Goal: Find specific page/section: Find specific page/section

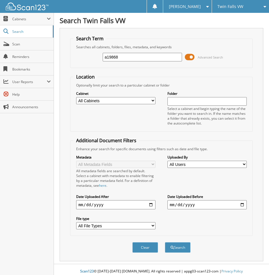
type input "a19868"
click at [165, 242] on button "Search" at bounding box center [178, 247] width 26 height 11
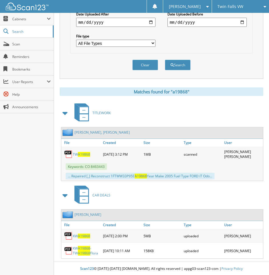
scroll to position [182, 0]
click at [83, 235] on span "A19868" at bounding box center [84, 235] width 12 height 5
click at [25, 45] on span "Scan" at bounding box center [31, 44] width 38 height 5
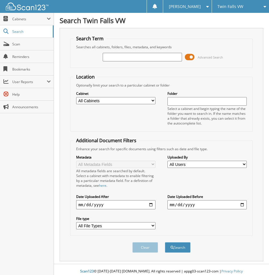
click at [161, 57] on input "text" at bounding box center [142, 57] width 79 height 9
type input "217526"
click at [165, 242] on button "Search" at bounding box center [178, 247] width 26 height 11
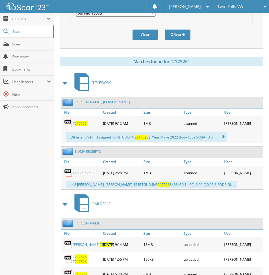
scroll to position [200, 0]
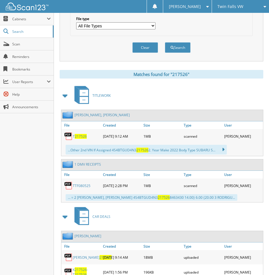
click at [80, 136] on span "217526" at bounding box center [81, 136] width 12 height 5
